Goal: Task Accomplishment & Management: Manage account settings

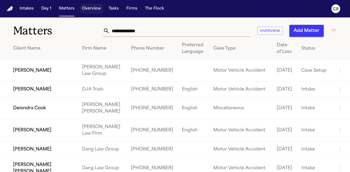
click at [92, 12] on button "Overview" at bounding box center [91, 9] width 23 height 10
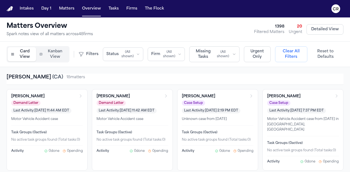
click at [174, 55] on button "Firm ( All shown )" at bounding box center [166, 55] width 37 height 14
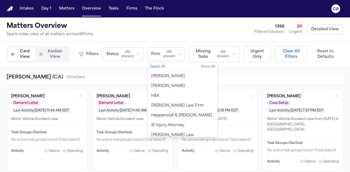
scroll to position [407, 0]
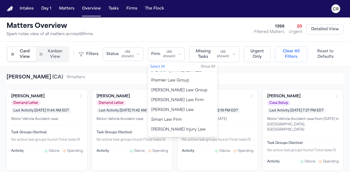
click at [165, 108] on span "[PERSON_NAME] Law" at bounding box center [172, 110] width 43 height 5
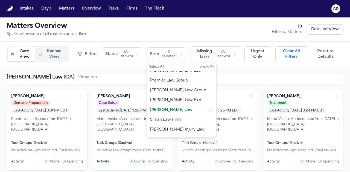
click at [112, 74] on div "[PERSON_NAME] Law ( [GEOGRAPHIC_DATA] ) 10 matter s" at bounding box center [175, 78] width 337 height 8
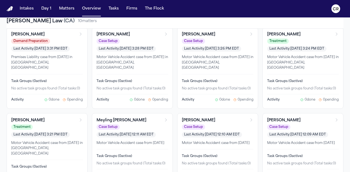
scroll to position [17, 0]
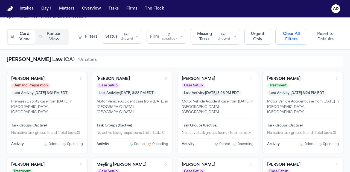
click at [228, 78] on div "[PERSON_NAME]" at bounding box center [214, 79] width 65 height 5
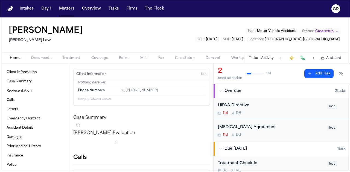
click at [331, 30] on span "Case setup" at bounding box center [324, 31] width 18 height 4
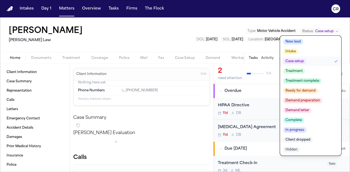
click at [307, 139] on span "Client dropped" at bounding box center [297, 139] width 29 height 5
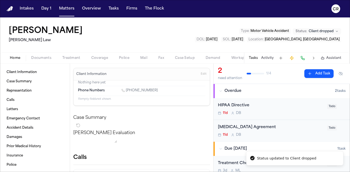
click at [157, 41] on div "[PERSON_NAME] Law Type : Motor Vehicle Accident Status: Client dropped DOL : [D…" at bounding box center [175, 34] width 350 height 35
click at [65, 11] on button "Matters" at bounding box center [67, 9] width 20 height 10
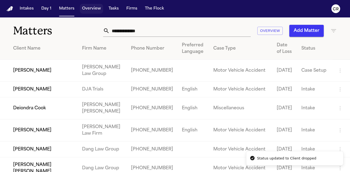
click at [96, 10] on button "Overview" at bounding box center [91, 9] width 23 height 10
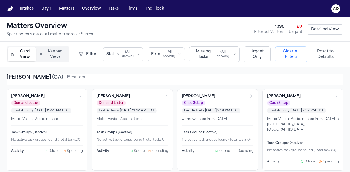
click at [169, 55] on span "( All shown )" at bounding box center [168, 54] width 13 height 9
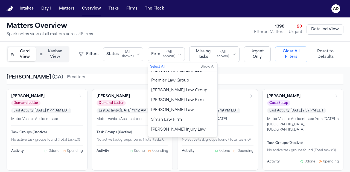
click at [165, 108] on span "[PERSON_NAME] Law" at bounding box center [172, 110] width 43 height 5
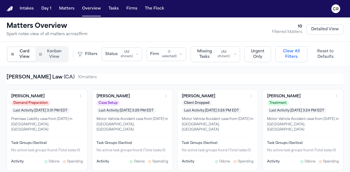
click at [99, 81] on div "[PERSON_NAME] Law ( [GEOGRAPHIC_DATA] ) 10 matter s" at bounding box center [175, 78] width 337 height 8
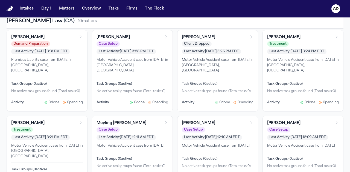
scroll to position [82, 0]
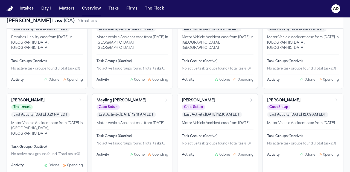
click at [71, 98] on div "[PERSON_NAME]" at bounding box center [43, 100] width 65 height 5
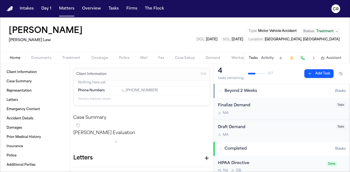
click at [331, 30] on span "Treatment" at bounding box center [324, 31] width 17 height 4
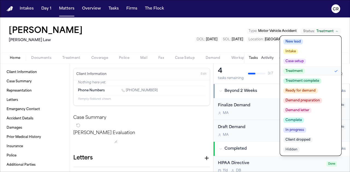
click at [300, 140] on span "Client dropped" at bounding box center [297, 139] width 29 height 5
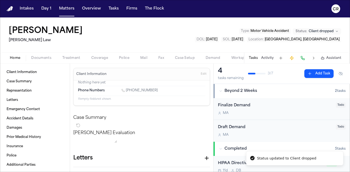
click at [127, 37] on div "[PERSON_NAME] Law Type : Motor Vehicle Accident Status: Client dropped DOL : [D…" at bounding box center [175, 34] width 350 height 35
click at [89, 9] on button "Overview" at bounding box center [91, 9] width 23 height 10
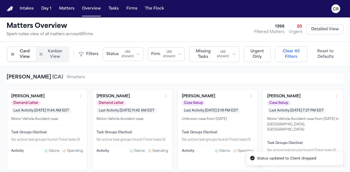
click at [162, 53] on span "( All shown )" at bounding box center [168, 54] width 13 height 9
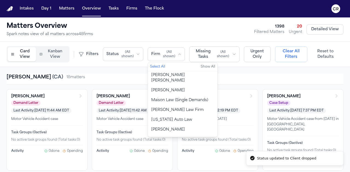
scroll to position [407, 0]
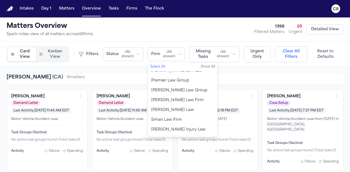
click at [168, 108] on span "[PERSON_NAME] Law" at bounding box center [172, 110] width 43 height 5
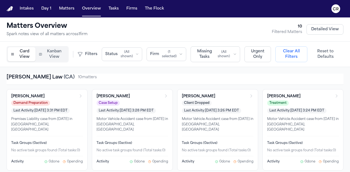
click at [252, 80] on div "[PERSON_NAME] Law ( [GEOGRAPHIC_DATA] ) 10 matter s" at bounding box center [175, 78] width 337 height 8
click at [149, 97] on div "[PERSON_NAME]" at bounding box center [128, 96] width 65 height 5
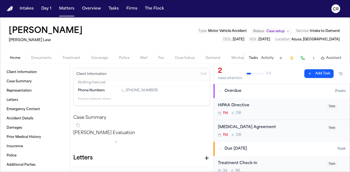
click at [329, 30] on span "Intake to Demand" at bounding box center [325, 31] width 30 height 3
click at [277, 30] on span "Case setup" at bounding box center [275, 31] width 18 height 4
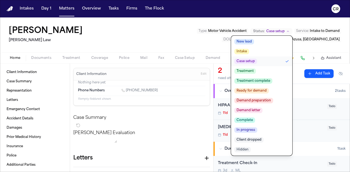
click at [252, 141] on span "Client dropped" at bounding box center [248, 139] width 29 height 5
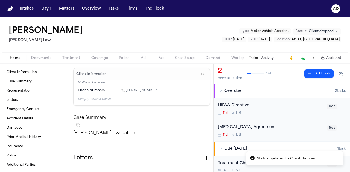
click at [167, 51] on div "[PERSON_NAME] [PERSON_NAME] Law Type : Motor Vehicle Accident Status: Client dr…" at bounding box center [175, 34] width 350 height 35
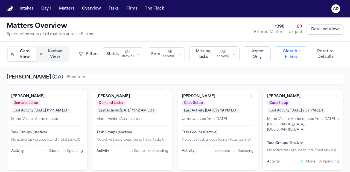
click at [165, 54] on span "( All shown )" at bounding box center [168, 54] width 13 height 9
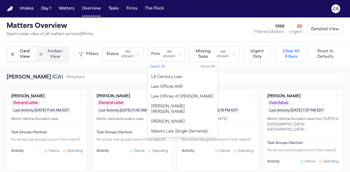
scroll to position [407, 0]
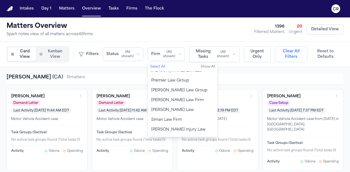
click at [168, 108] on span "[PERSON_NAME] Law" at bounding box center [172, 110] width 43 height 5
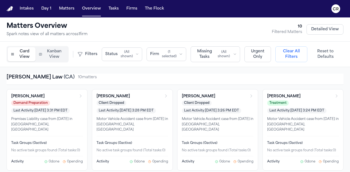
click at [237, 78] on div "[PERSON_NAME] Law ( [GEOGRAPHIC_DATA] ) 10 matter s" at bounding box center [175, 78] width 337 height 8
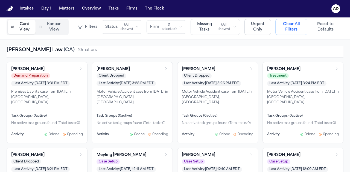
scroll to position [0, 0]
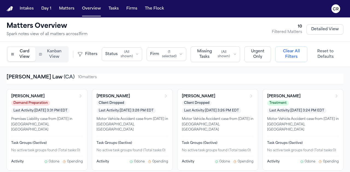
click at [111, 79] on div "[PERSON_NAME] Law ( [GEOGRAPHIC_DATA] ) 10 matter s" at bounding box center [175, 78] width 337 height 8
click at [60, 94] on div "[PERSON_NAME]" at bounding box center [43, 96] width 65 height 5
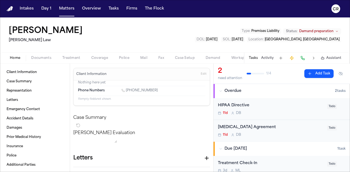
click at [328, 130] on span "Todo" at bounding box center [332, 128] width 10 height 5
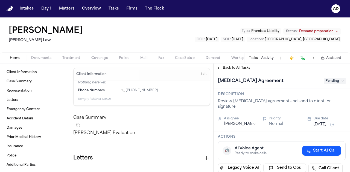
click at [49, 60] on button "Documents" at bounding box center [41, 58] width 31 height 7
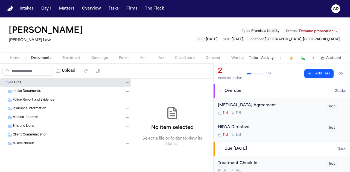
drag, startPoint x: 141, startPoint y: 41, endPoint x: 145, endPoint y: 43, distance: 4.8
click at [141, 41] on div "[PERSON_NAME] Law Type : Premises Liability Status: Demand preparation DOL : [D…" at bounding box center [175, 34] width 350 height 35
click at [65, 30] on h1 "[PERSON_NAME]" at bounding box center [46, 31] width 74 height 10
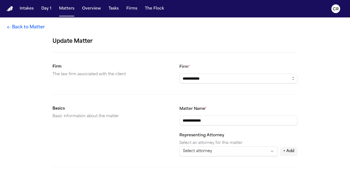
click at [8, 28] on icon at bounding box center [8, 27] width 3 height 3
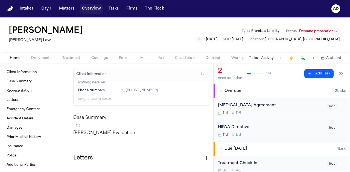
click at [97, 8] on button "Overview" at bounding box center [91, 9] width 23 height 10
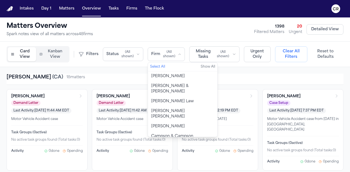
scroll to position [407, 0]
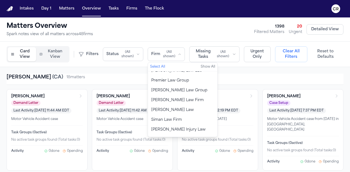
click at [163, 108] on span "[PERSON_NAME] Law" at bounding box center [172, 110] width 43 height 5
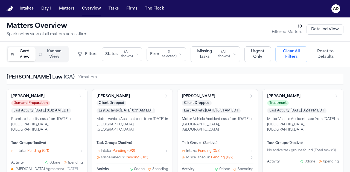
click at [126, 80] on div "[PERSON_NAME] Law ( [GEOGRAPHIC_DATA] ) 10 matter s" at bounding box center [175, 78] width 337 height 8
click at [296, 96] on div "[PERSON_NAME]" at bounding box center [299, 96] width 65 height 5
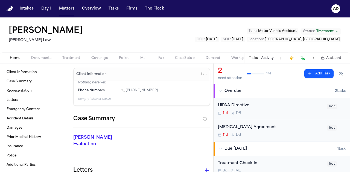
click at [40, 59] on span "Documents" at bounding box center [41, 58] width 20 height 4
